Goal: Information Seeking & Learning: Learn about a topic

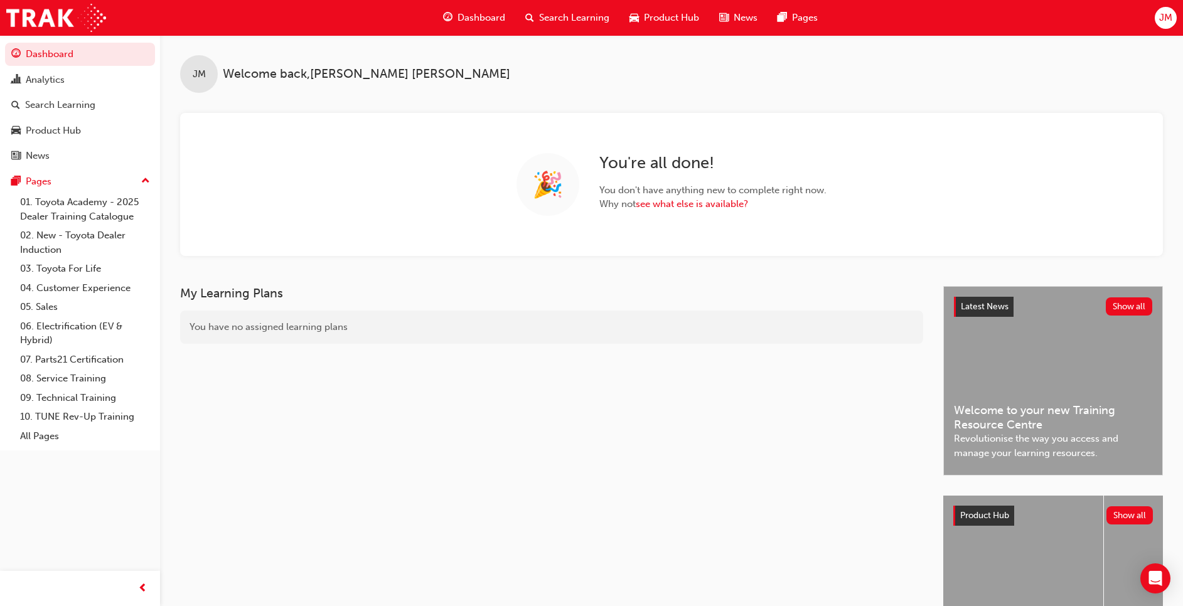
click at [563, 13] on span "Search Learning" at bounding box center [574, 18] width 70 height 14
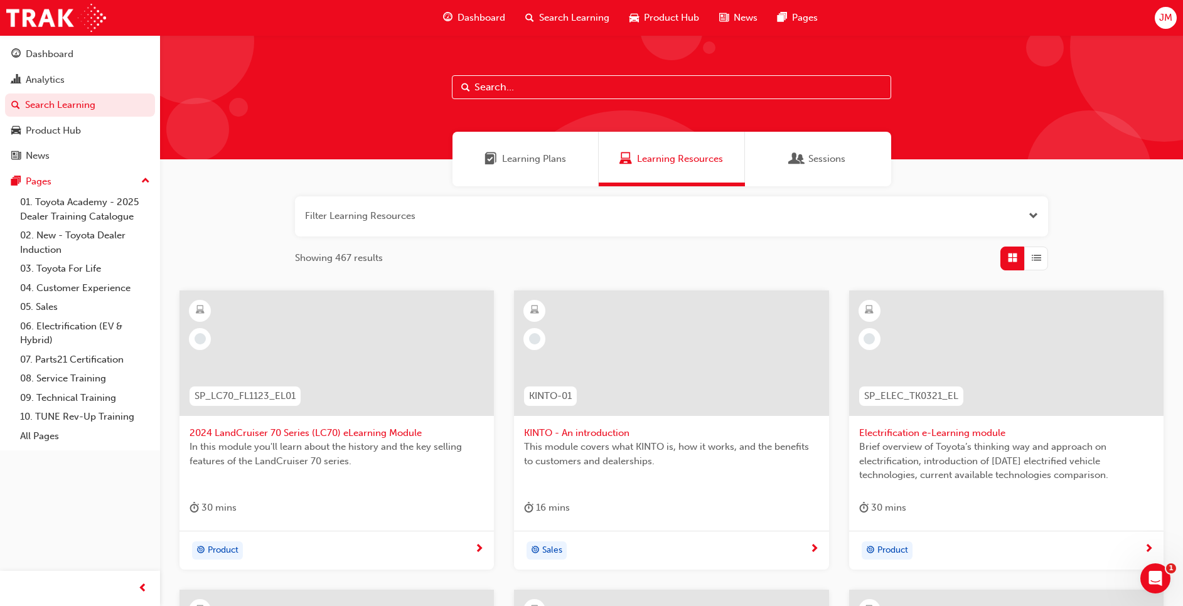
click at [585, 15] on span "Search Learning" at bounding box center [574, 18] width 70 height 14
click at [536, 88] on input "text" at bounding box center [671, 87] width 439 height 24
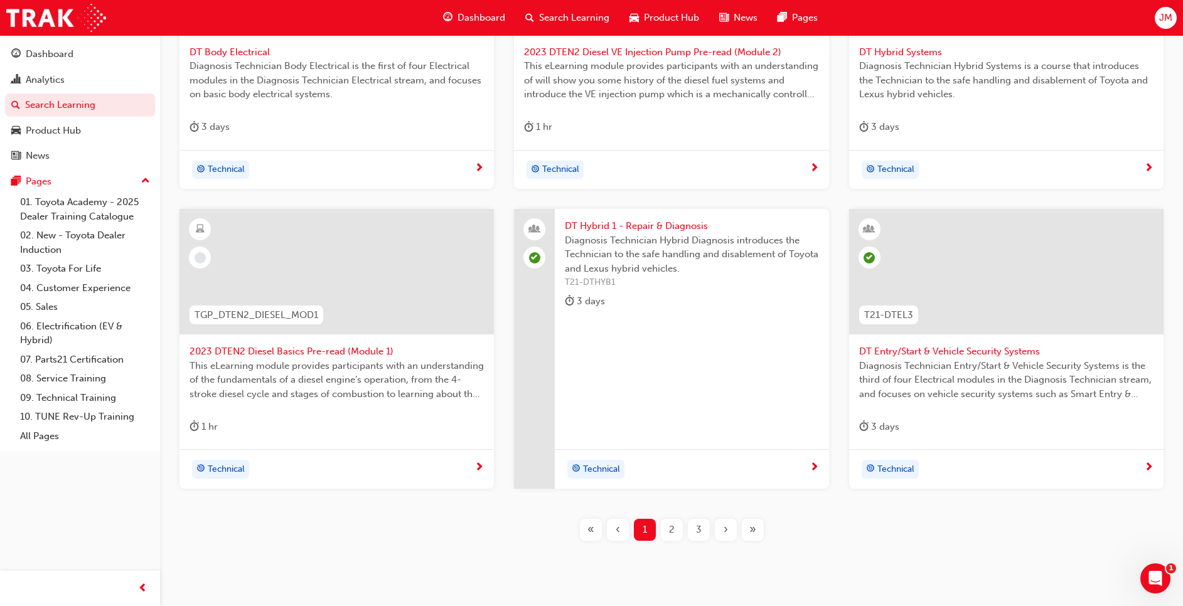
scroll to position [417, 0]
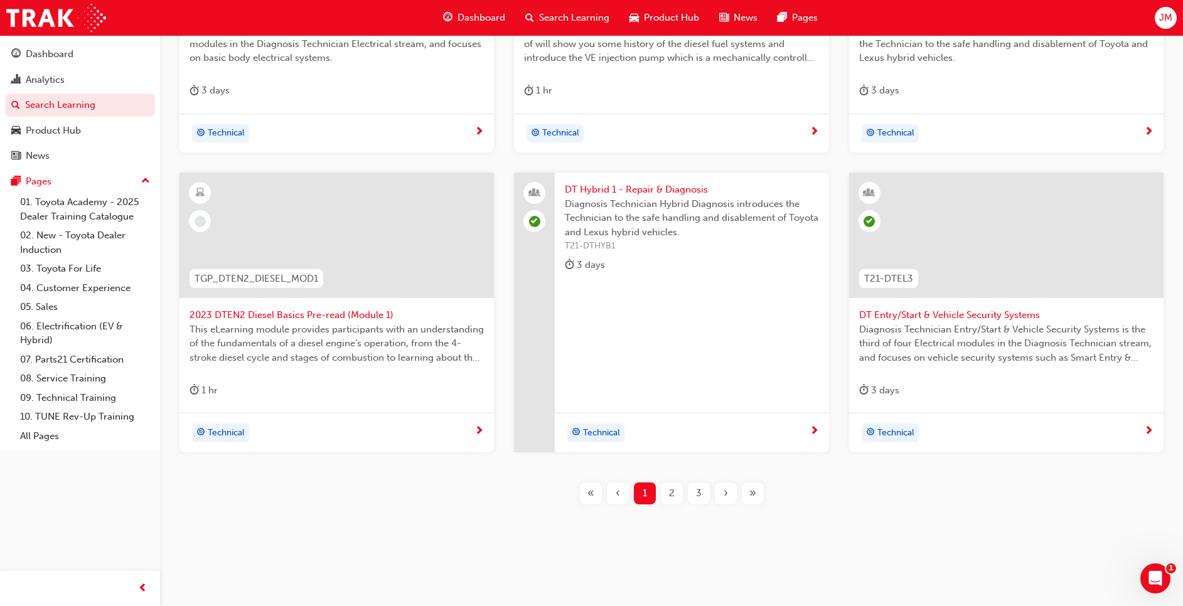
type input "DT"
click at [666, 499] on div "2" at bounding box center [672, 494] width 22 height 22
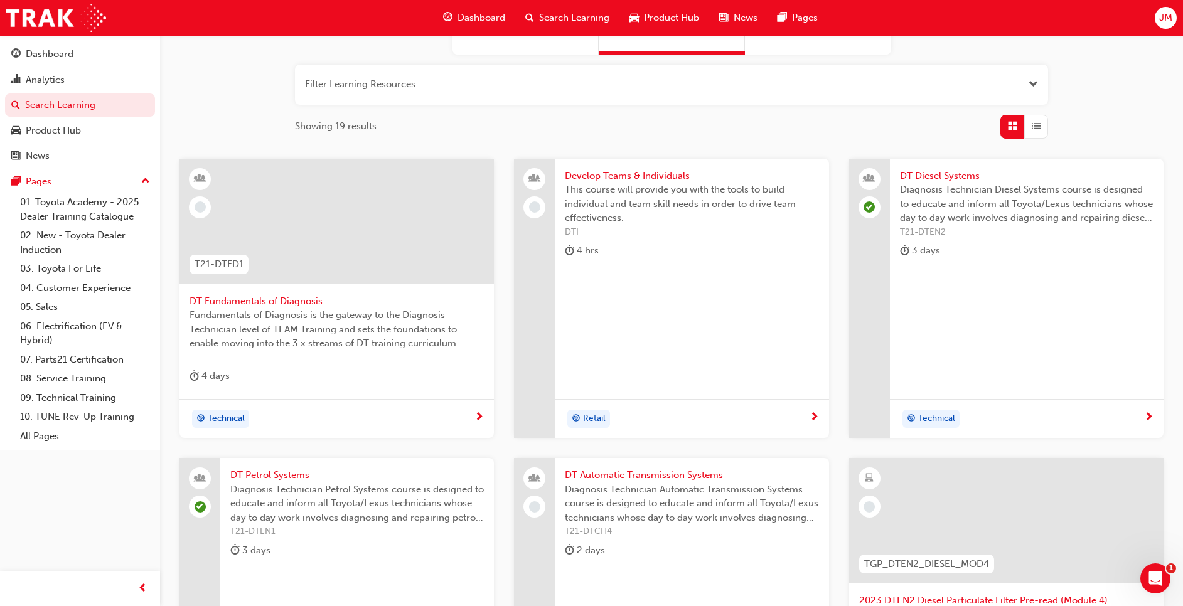
scroll to position [126, 0]
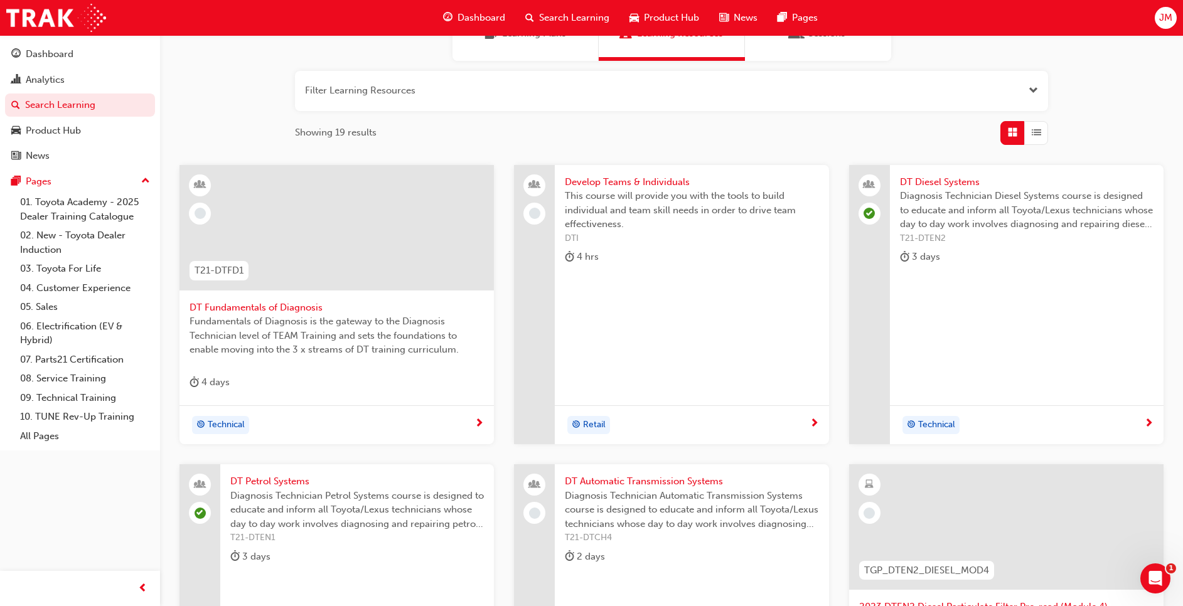
click at [689, 518] on span "Diagnosis Technician Automatic Transmission Systems course is designed to educa…" at bounding box center [692, 510] width 254 height 43
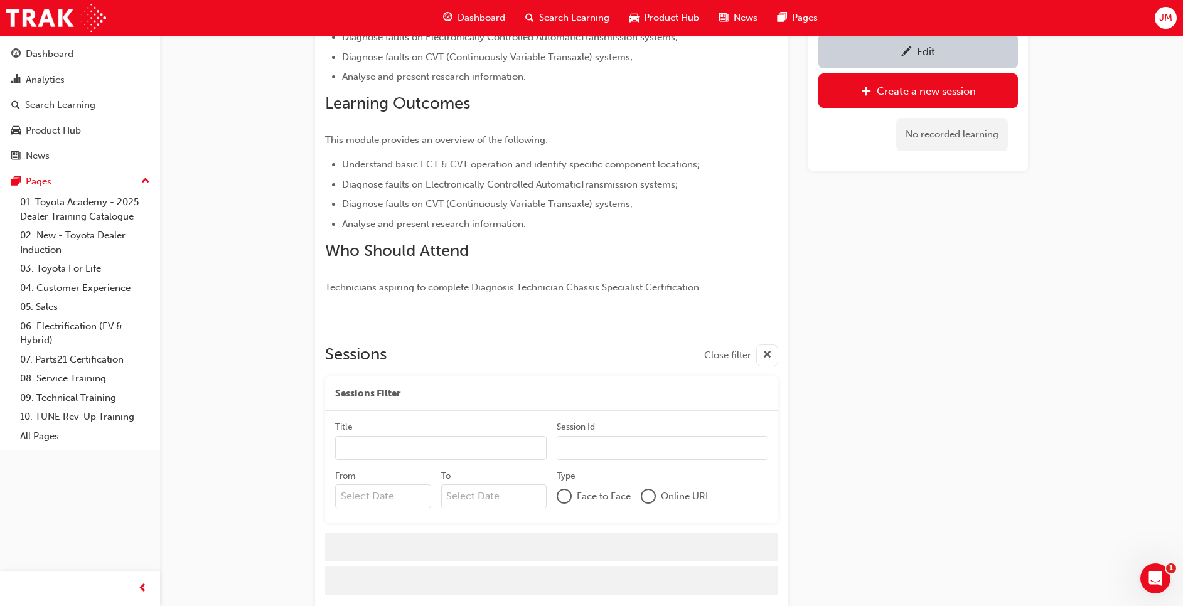
scroll to position [333, 0]
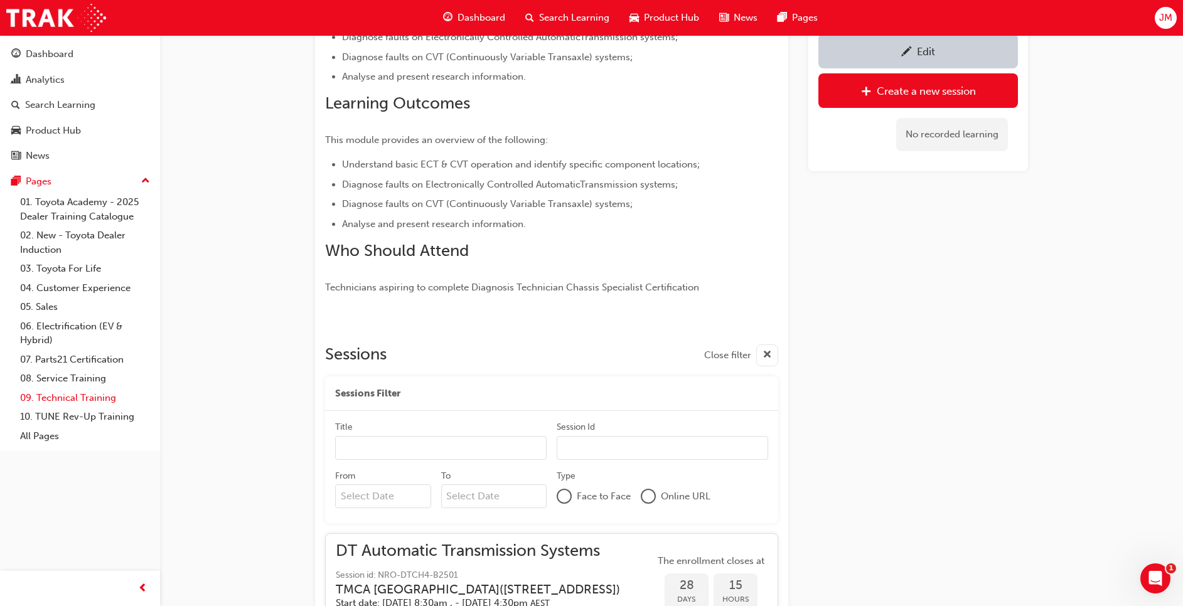
click at [88, 401] on link "09. Technical Training" at bounding box center [85, 397] width 140 height 19
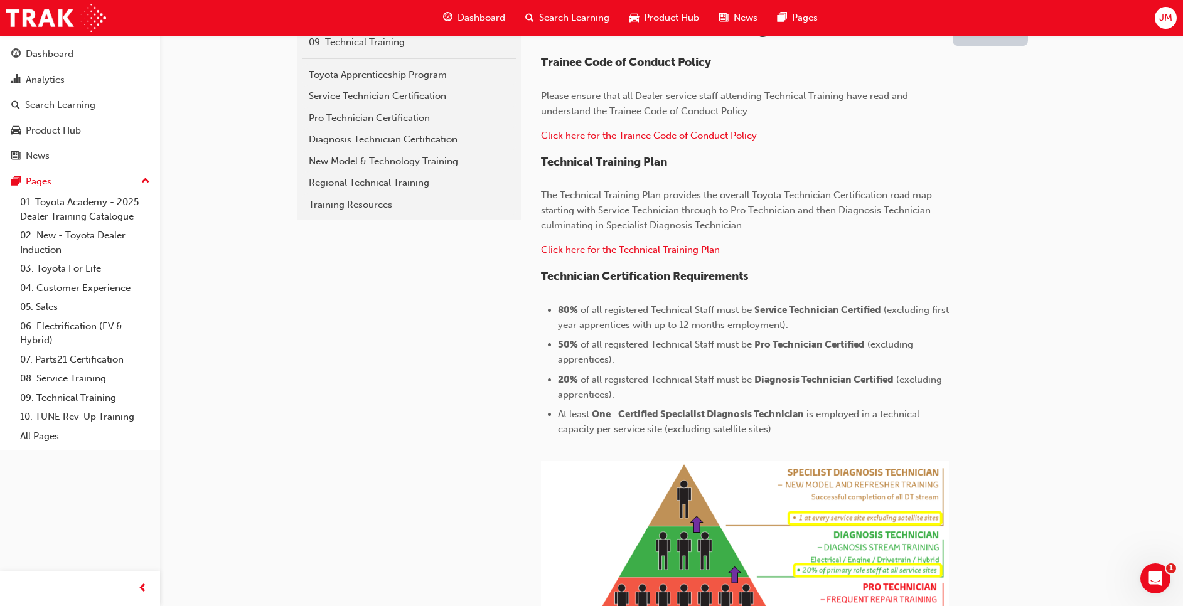
scroll to position [289, 0]
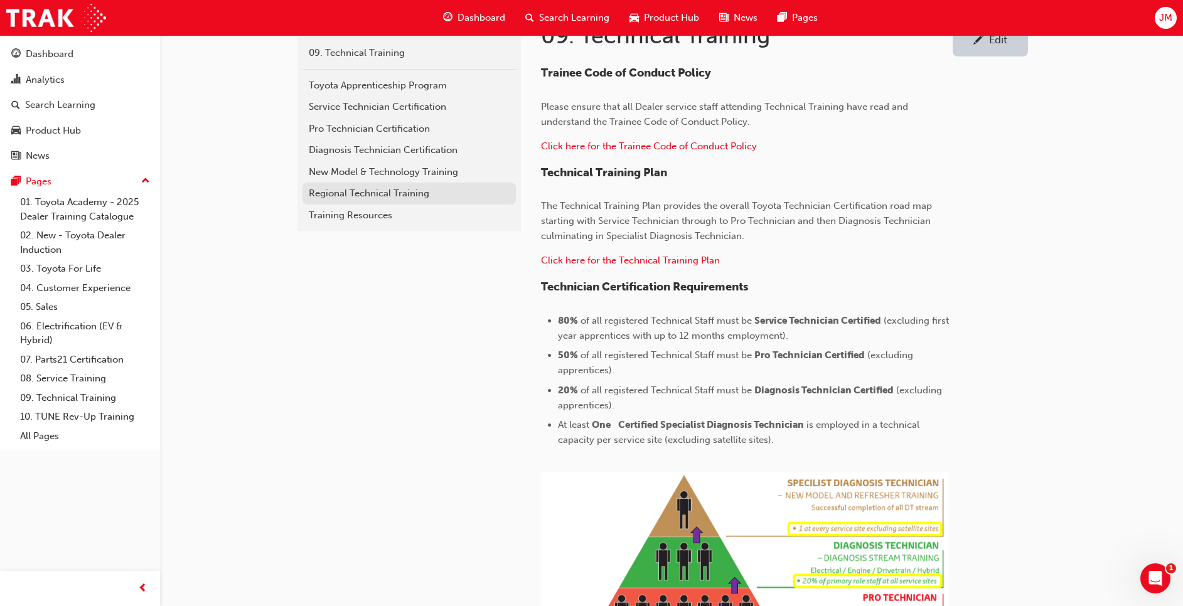
click at [393, 194] on div "Regional Technical Training" at bounding box center [409, 193] width 201 height 14
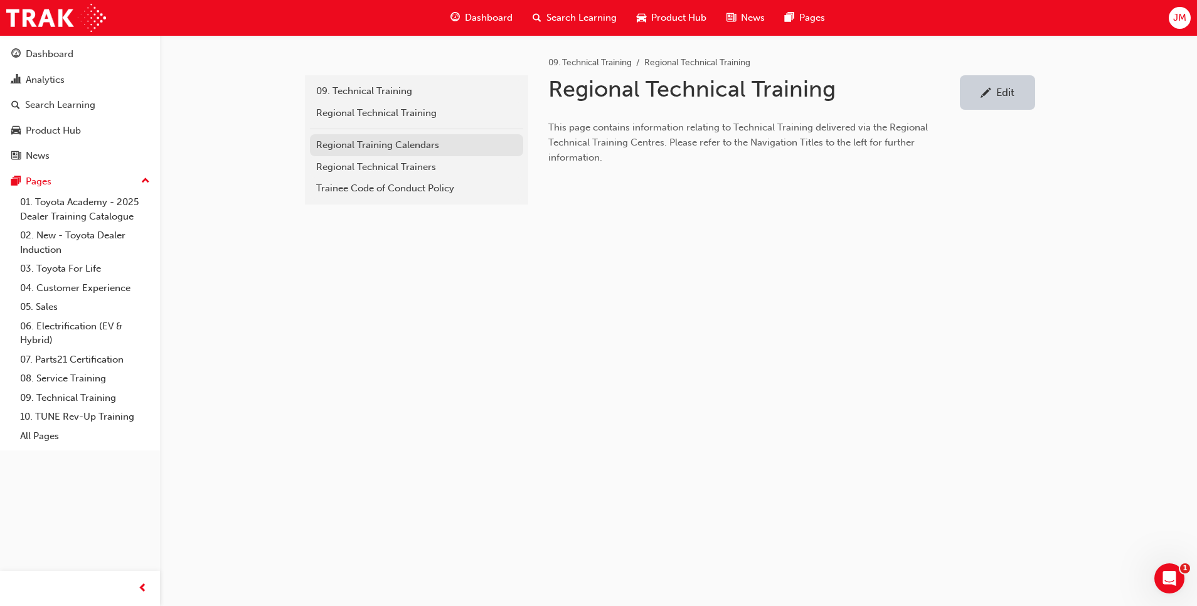
click at [402, 145] on div "Regional Training Calendars" at bounding box center [416, 145] width 201 height 14
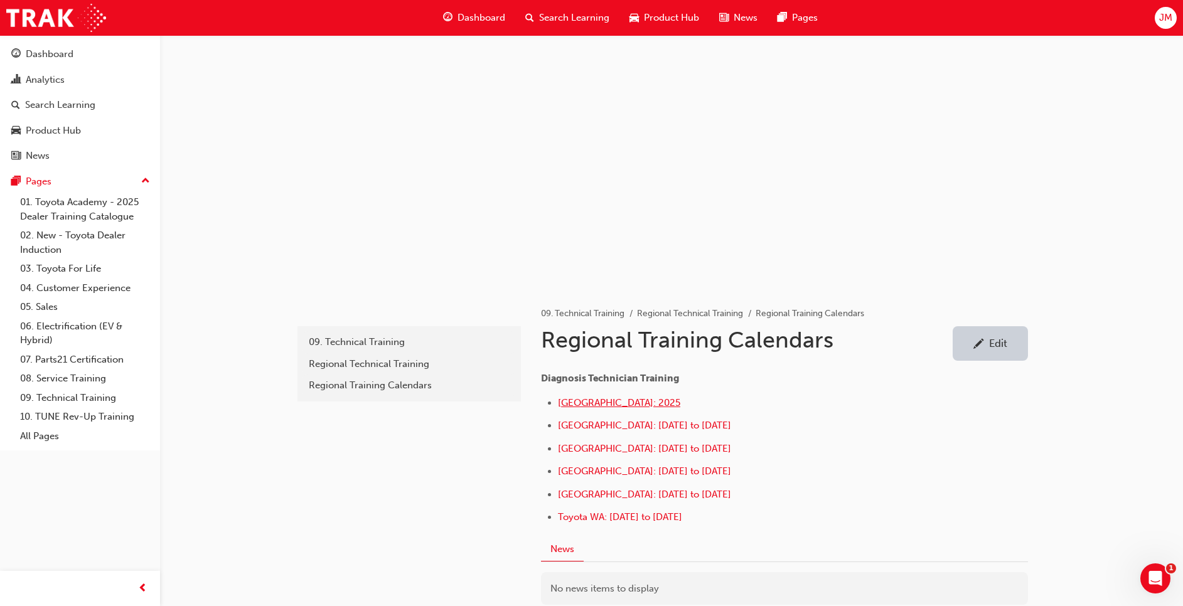
click at [622, 399] on span "Northern Region: 2025" at bounding box center [619, 402] width 122 height 11
